Goal: Find contact information: Obtain details needed to contact an individual or organization

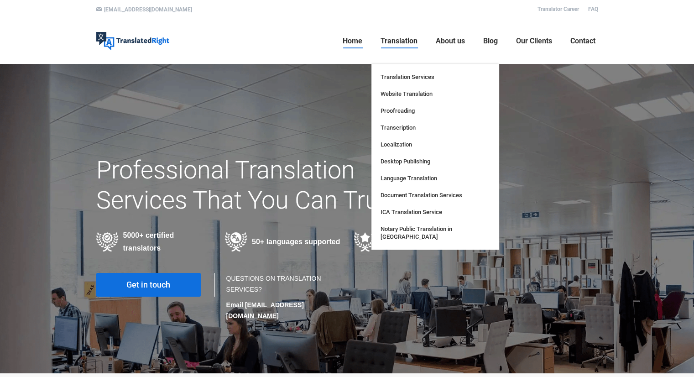
click at [409, 38] on span "Translation" at bounding box center [398, 40] width 37 height 9
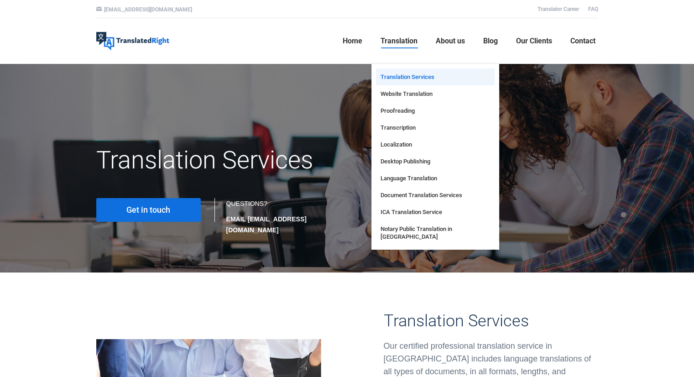
click at [394, 73] on span "Translation Services" at bounding box center [407, 77] width 54 height 8
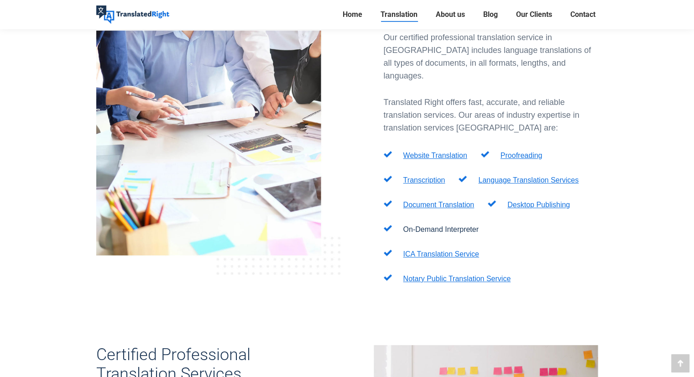
scroll to position [312, 0]
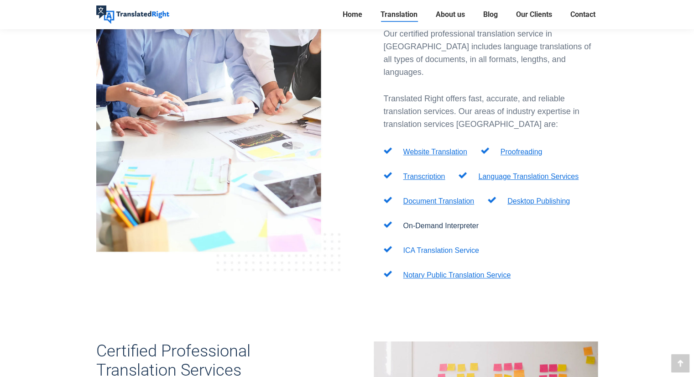
click at [419, 246] on link "ICA Translation Service" at bounding box center [441, 250] width 76 height 8
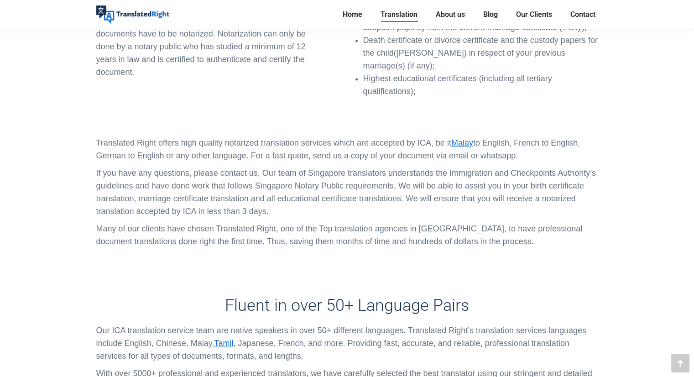
scroll to position [1237, 0]
click at [463, 139] on link "Malay" at bounding box center [462, 143] width 22 height 9
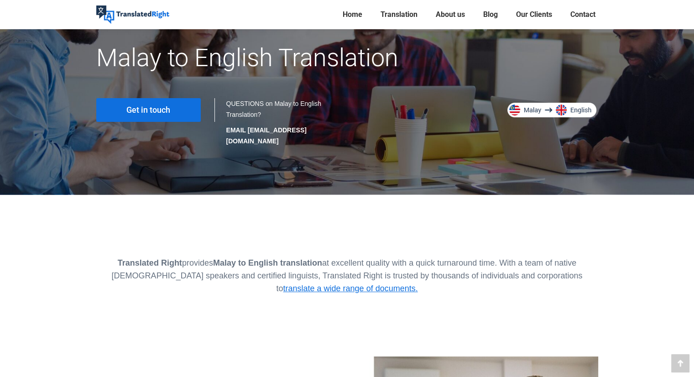
scroll to position [102, 0]
click at [417, 284] on link "translate a wide range of documents." at bounding box center [350, 288] width 135 height 9
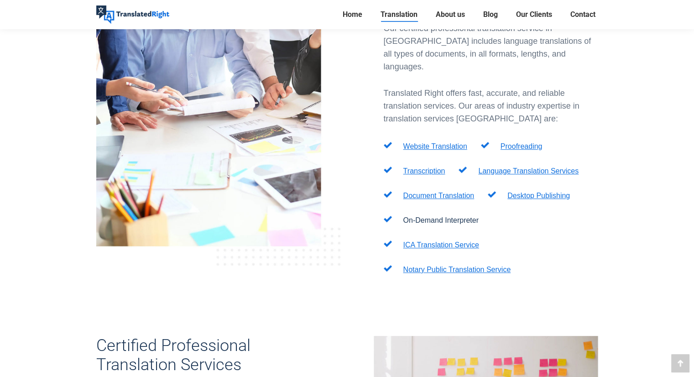
scroll to position [320, 0]
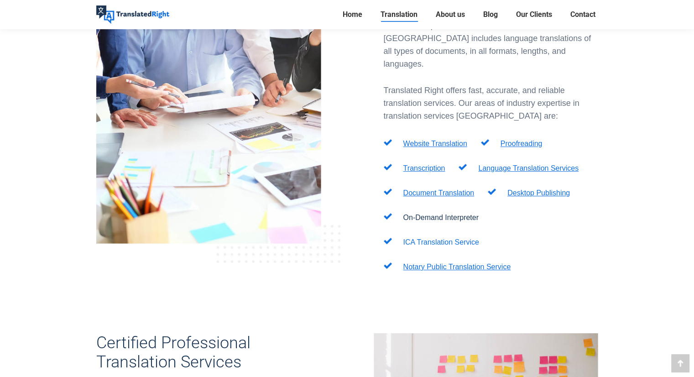
click at [416, 238] on link "ICA Translation Service" at bounding box center [441, 242] width 76 height 8
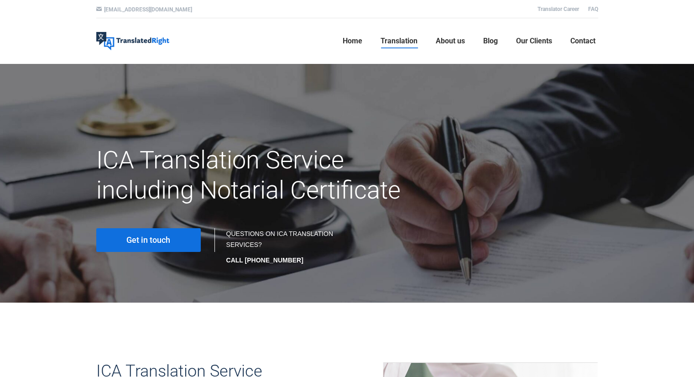
click at [156, 241] on span "Get in touch" at bounding box center [148, 239] width 44 height 9
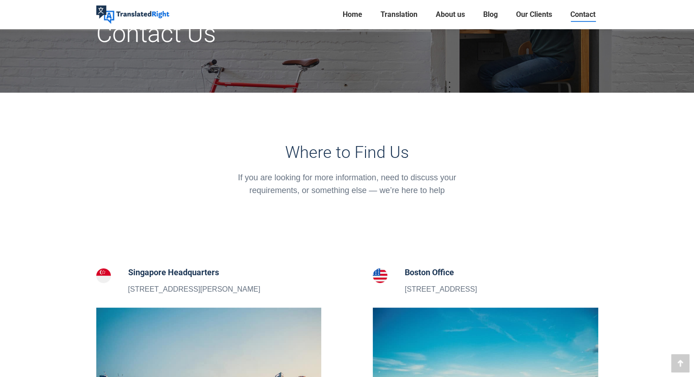
scroll to position [138, 0]
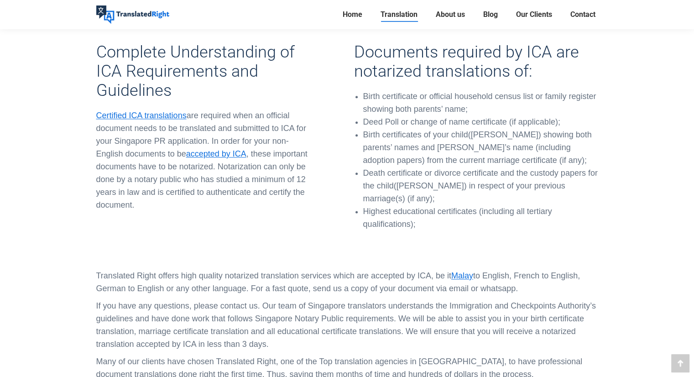
scroll to position [1105, 0]
click at [461, 271] on link "Malay" at bounding box center [462, 275] width 22 height 9
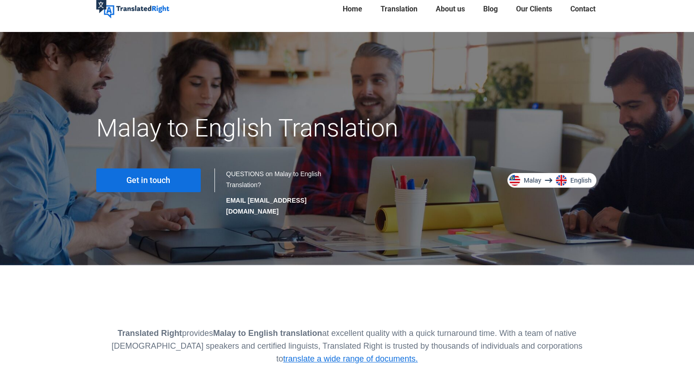
scroll to position [34, 0]
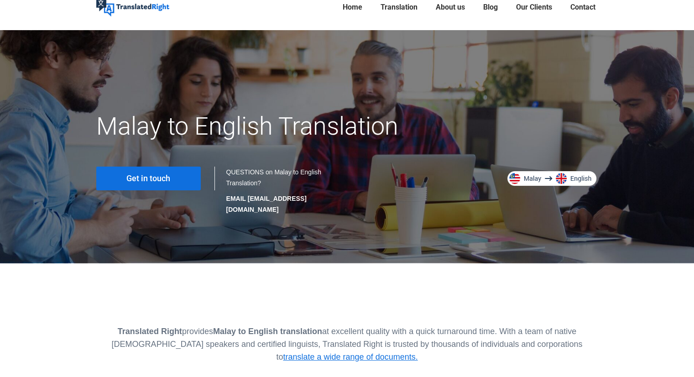
click at [511, 177] on img at bounding box center [552, 178] width 91 height 15
click at [559, 174] on img at bounding box center [552, 178] width 91 height 15
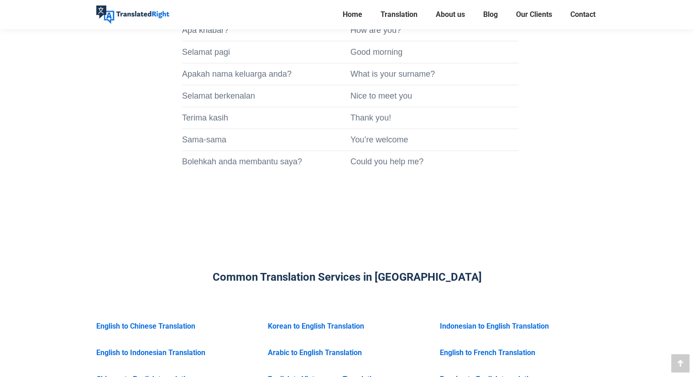
scroll to position [2117, 0]
click at [454, 322] on link "Indonesian to English Translation" at bounding box center [494, 326] width 109 height 9
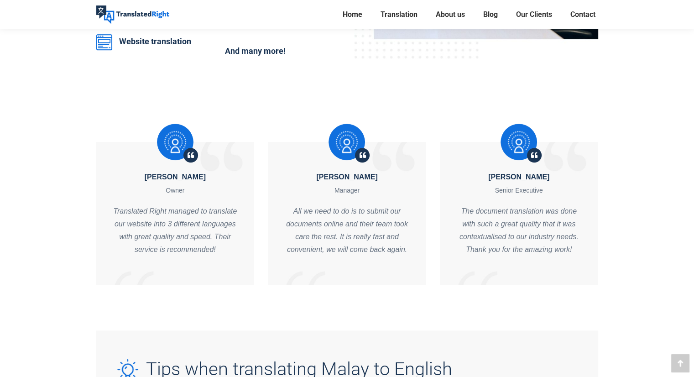
scroll to position [554, 0]
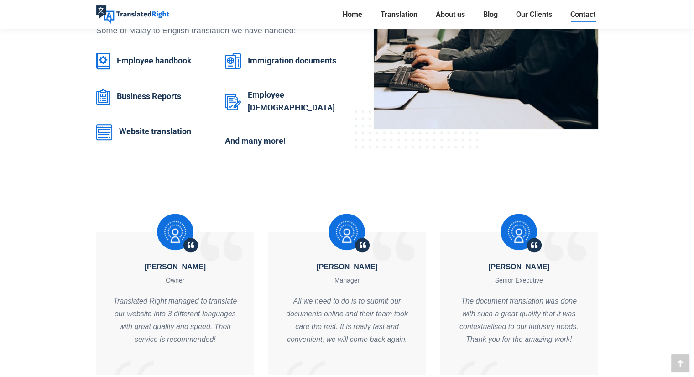
click at [579, 13] on span "Contact" at bounding box center [582, 14] width 25 height 9
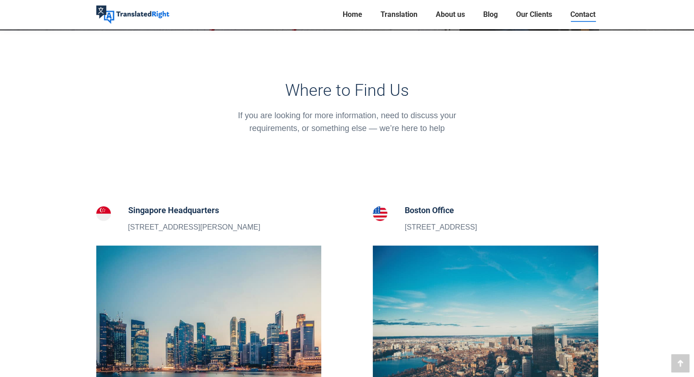
scroll to position [198, 0]
click at [177, 227] on p "[STREET_ADDRESS][PERSON_NAME]" at bounding box center [194, 228] width 132 height 12
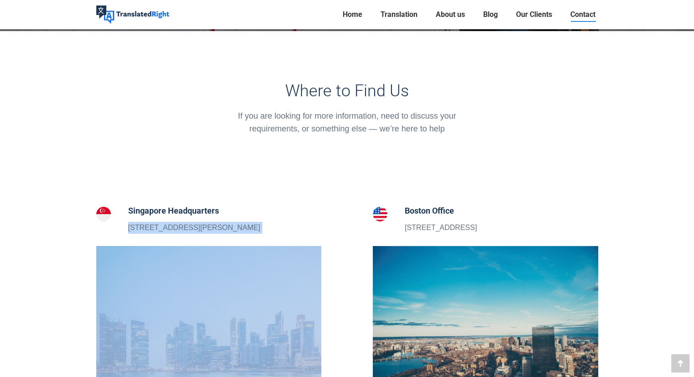
click at [177, 227] on p "[STREET_ADDRESS][PERSON_NAME]" at bounding box center [194, 228] width 132 height 12
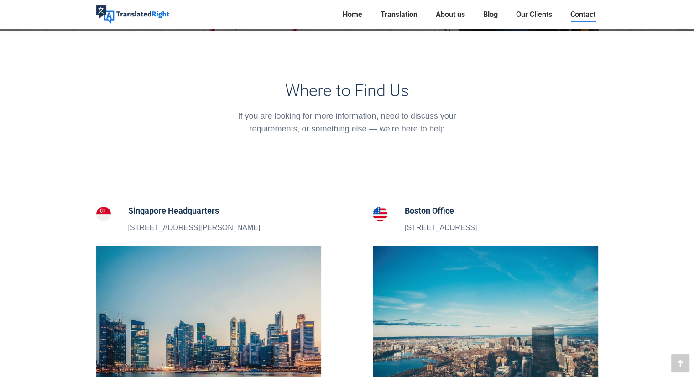
click at [177, 227] on p "[STREET_ADDRESS][PERSON_NAME]" at bounding box center [194, 228] width 132 height 12
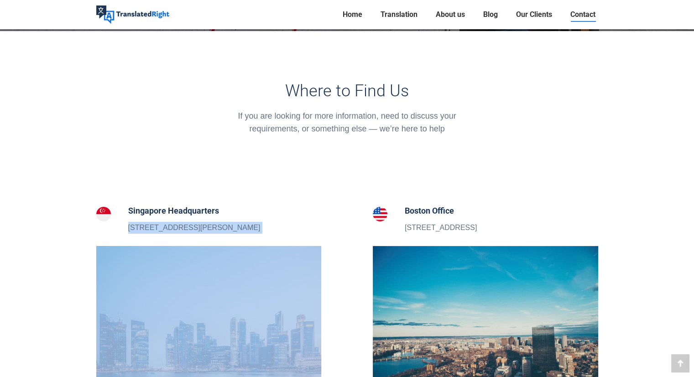
click at [177, 227] on p "[STREET_ADDRESS][PERSON_NAME]" at bounding box center [194, 228] width 132 height 12
copy p "[STREET_ADDRESS][PERSON_NAME]"
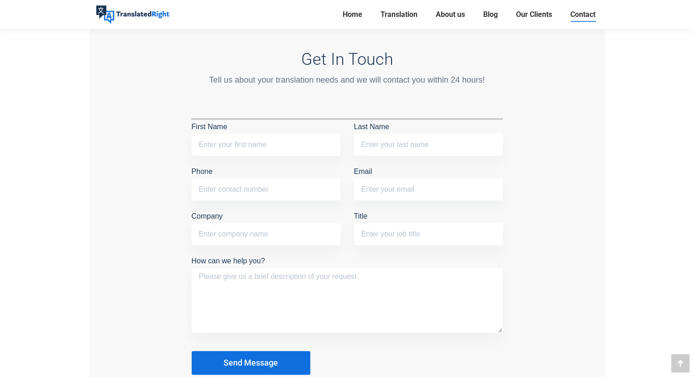
scroll to position [756, 0]
click at [294, 150] on input "First Name" at bounding box center [266, 145] width 149 height 22
click at [160, 253] on div "Get In Touch Tell us about your translation needs and we will contact you withi…" at bounding box center [346, 212] width 515 height 435
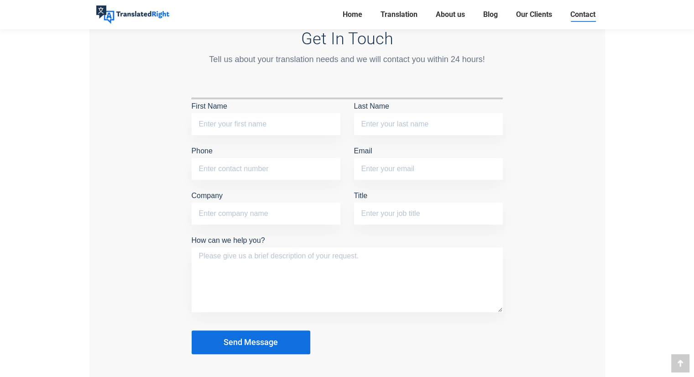
scroll to position [781, 0]
